Goal: Task Accomplishment & Management: Complete application form

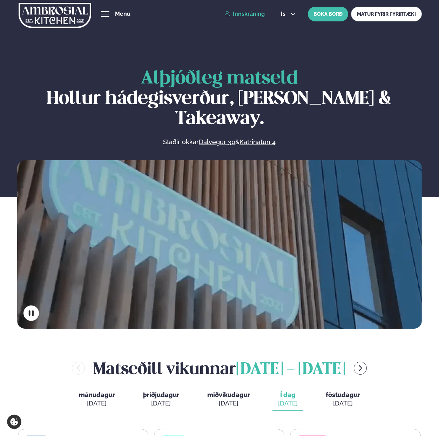
click at [252, 12] on link "Innskráning" at bounding box center [244, 14] width 40 height 6
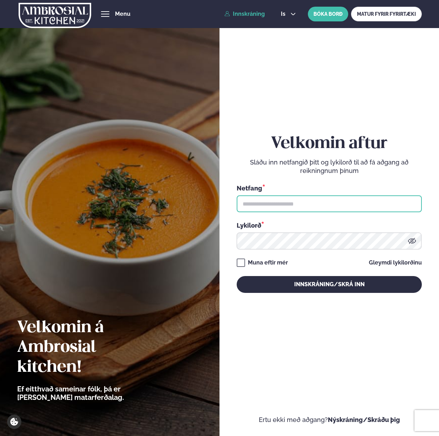
click at [303, 207] on input "text" at bounding box center [329, 203] width 185 height 17
paste input "**********"
type input "**********"
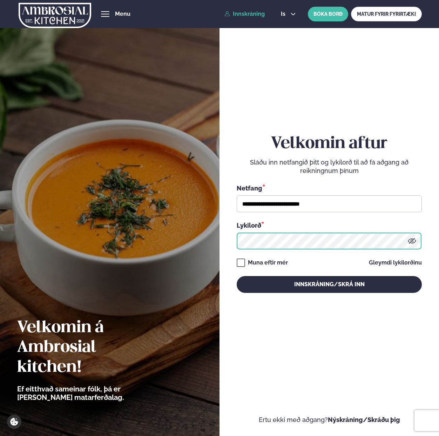
click at [237, 276] on button "Innskráning/Skrá inn" at bounding box center [329, 284] width 185 height 17
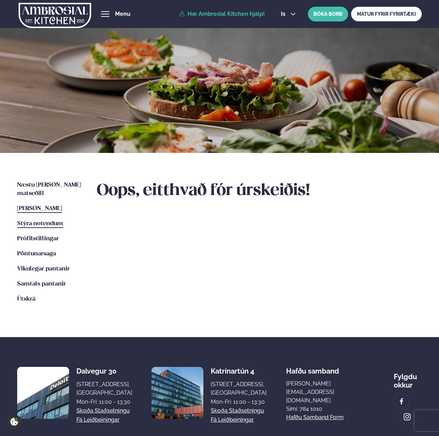
click at [40, 221] on span "Stýra notendum" at bounding box center [40, 224] width 46 height 6
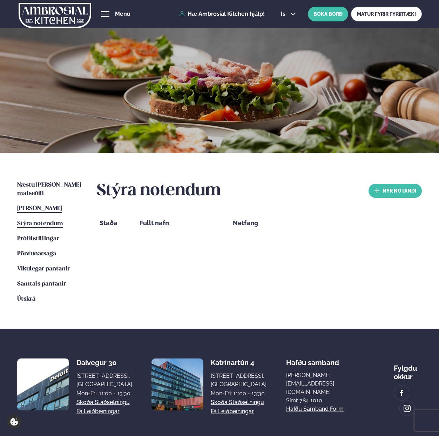
click at [40, 204] on link "Þessa viku matseðill Þessa viku" at bounding box center [39, 208] width 45 height 8
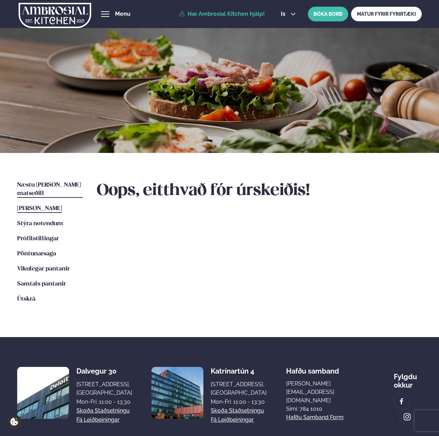
click at [42, 185] on span "Næstu [PERSON_NAME] matseðill" at bounding box center [49, 189] width 64 height 14
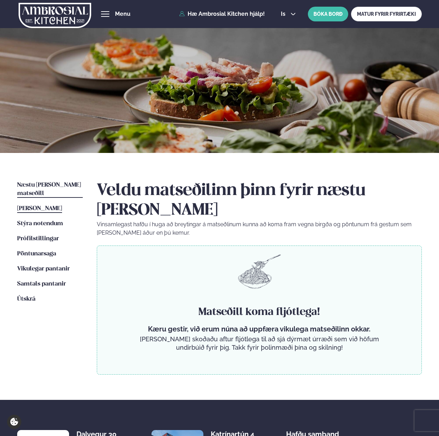
click at [41, 205] on span "[PERSON_NAME]" at bounding box center [39, 208] width 45 height 6
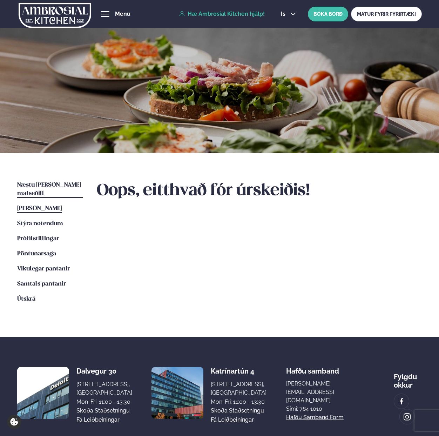
click at [41, 185] on span "Næstu [PERSON_NAME] matseðill" at bounding box center [49, 189] width 64 height 14
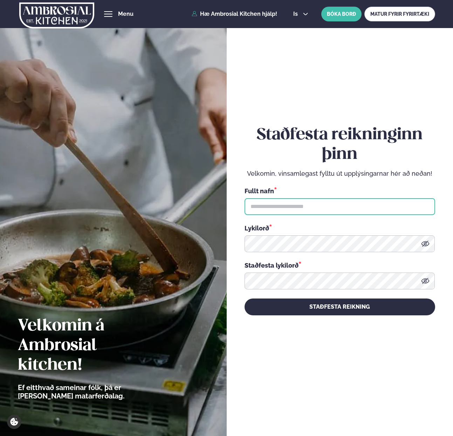
click at [293, 206] on input "text" at bounding box center [340, 206] width 191 height 17
type input "**********"
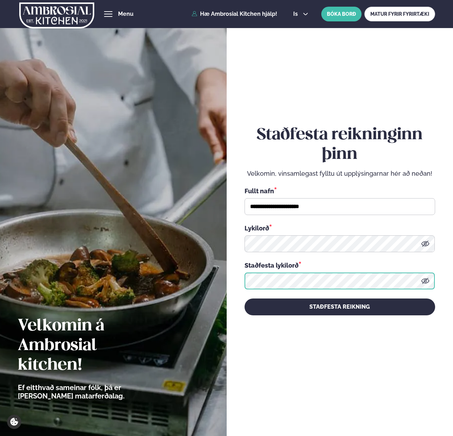
click at [245, 298] on button "STAÐFESTA REIKNING" at bounding box center [340, 306] width 191 height 17
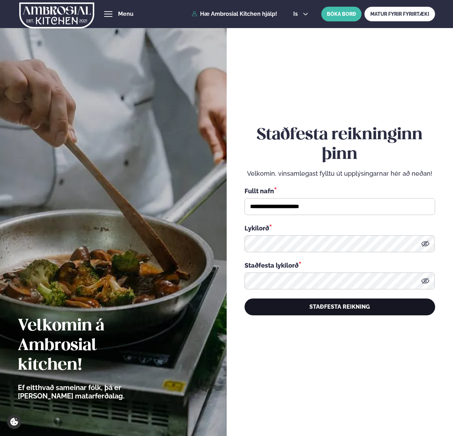
drag, startPoint x: 321, startPoint y: 337, endPoint x: 326, endPoint y: 302, distance: 35.2
click at [326, 302] on div "**********" at bounding box center [340, 220] width 191 height 406
click at [366, 310] on button "STAÐFESTA REIKNING" at bounding box center [340, 306] width 191 height 17
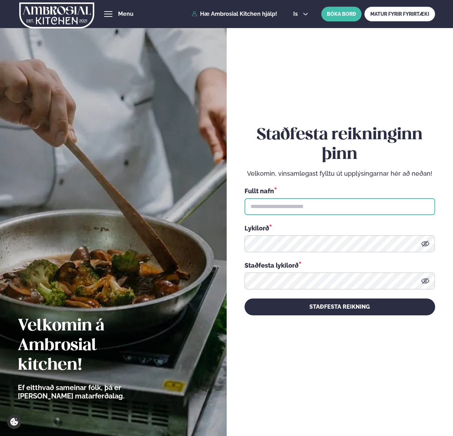
click at [258, 206] on input "text" at bounding box center [340, 206] width 191 height 17
type input "**********"
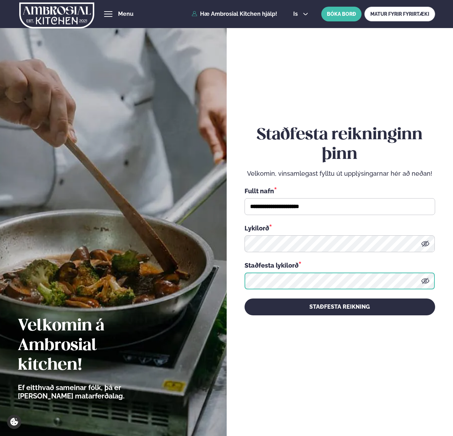
click at [245, 298] on button "STAÐFESTA REIKNING" at bounding box center [340, 306] width 191 height 17
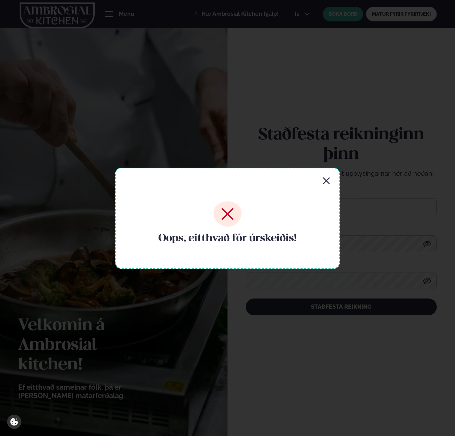
click at [329, 180] on icon "button" at bounding box center [326, 181] width 8 height 8
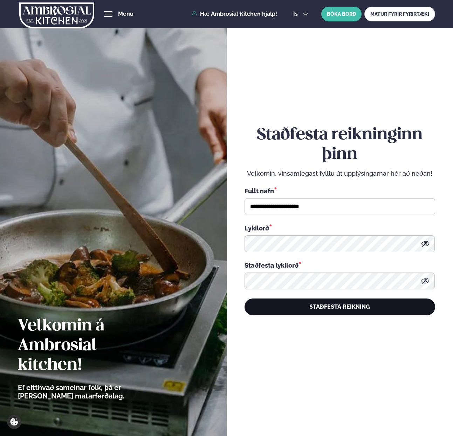
click at [326, 309] on button "STAÐFESTA REIKNING" at bounding box center [340, 306] width 191 height 17
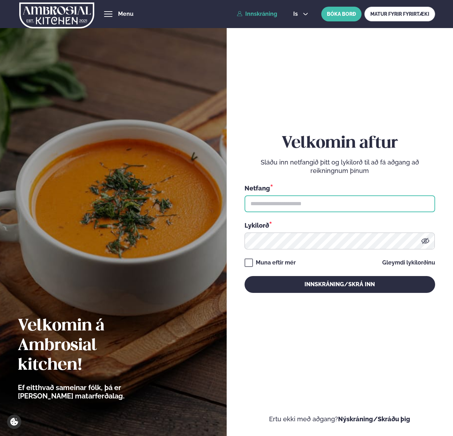
click at [309, 199] on input "text" at bounding box center [340, 203] width 191 height 17
paste input "**********"
type input "**********"
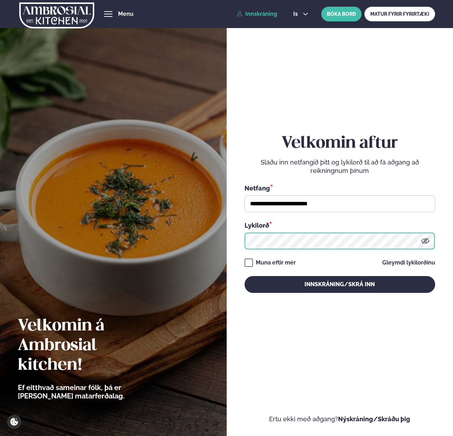
click at [245, 276] on button "Innskráning/Skrá inn" at bounding box center [340, 284] width 191 height 17
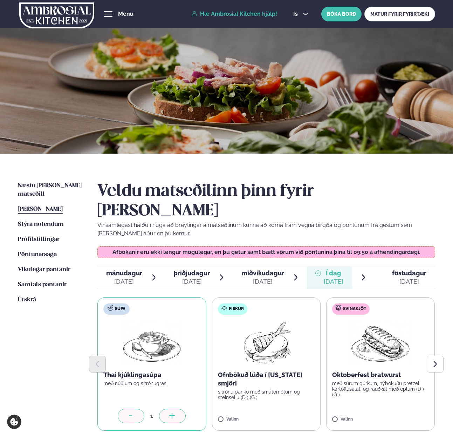
click at [174, 409] on div at bounding box center [172, 416] width 27 height 14
click at [233, 397] on label "Fiskur Ofnbökuð lúða í [US_STATE] smjöri sítrónu panko með smátómötum og steins…" at bounding box center [266, 363] width 109 height 133
click at [413, 409] on div at bounding box center [401, 416] width 27 height 14
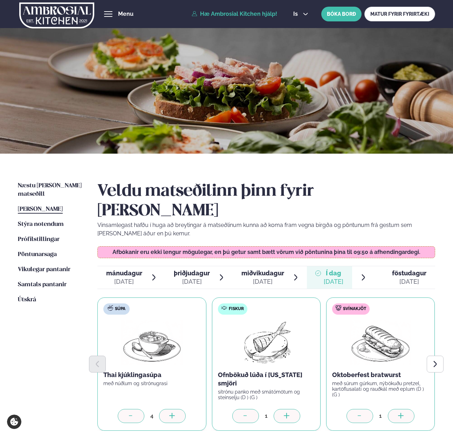
click at [413, 409] on div at bounding box center [401, 416] width 27 height 14
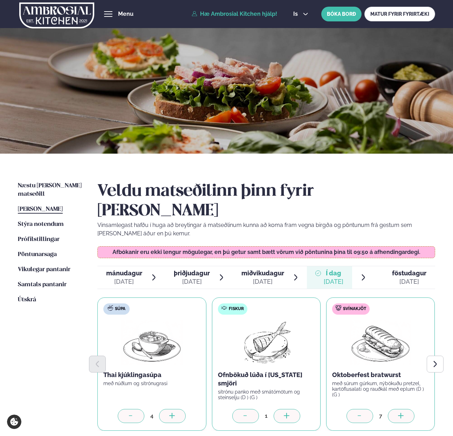
click at [413, 409] on div at bounding box center [401, 416] width 27 height 14
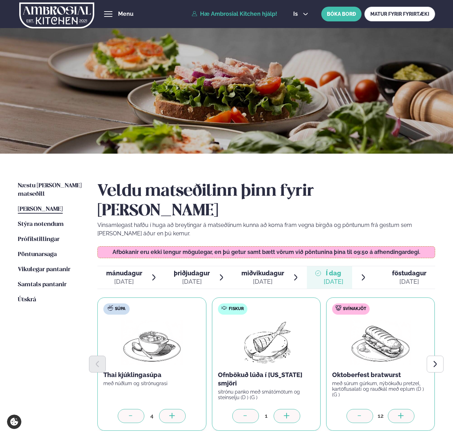
click at [413, 409] on div at bounding box center [401, 416] width 27 height 14
click at [441, 356] on button "Next slide" at bounding box center [435, 364] width 17 height 17
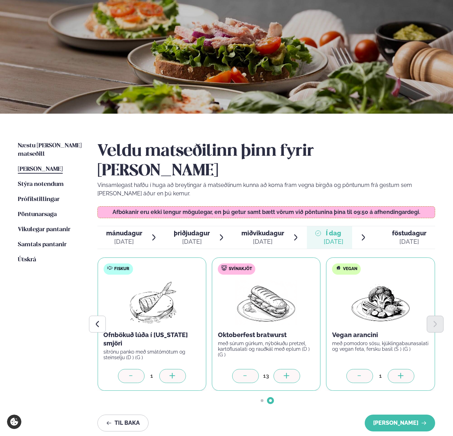
scroll to position [41, 0]
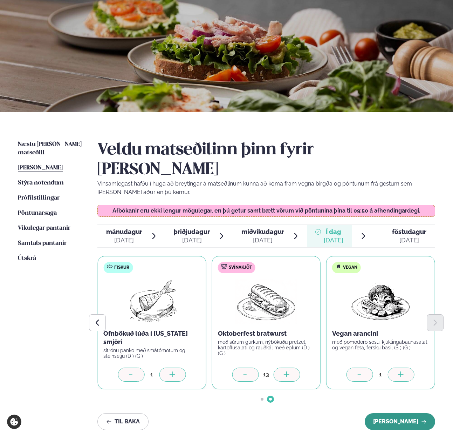
click at [384, 413] on button "[PERSON_NAME]" at bounding box center [400, 421] width 70 height 17
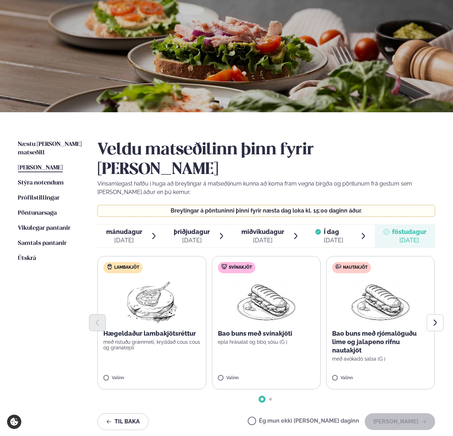
click at [333, 228] on span "Í dag" at bounding box center [334, 232] width 20 height 8
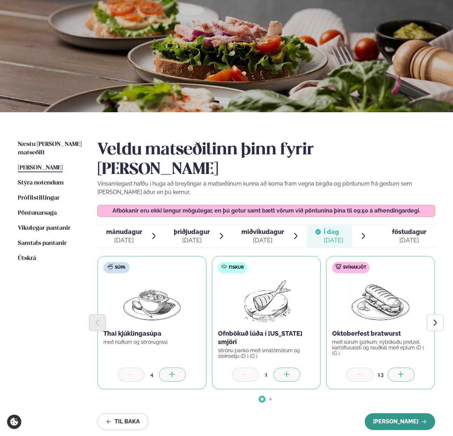
click at [395, 413] on button "[PERSON_NAME]" at bounding box center [400, 421] width 70 height 17
